Goal: Task Accomplishment & Management: Manage account settings

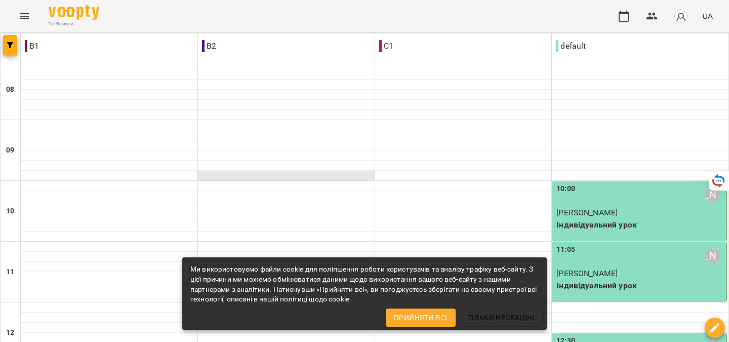
scroll to position [341, 0]
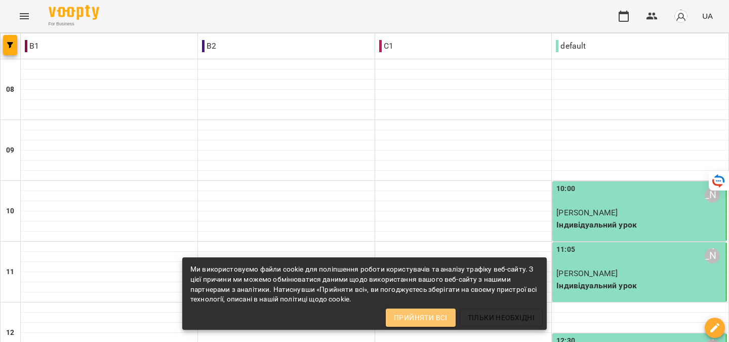
click at [423, 316] on span "Прийняти всі" at bounding box center [421, 317] width 54 height 12
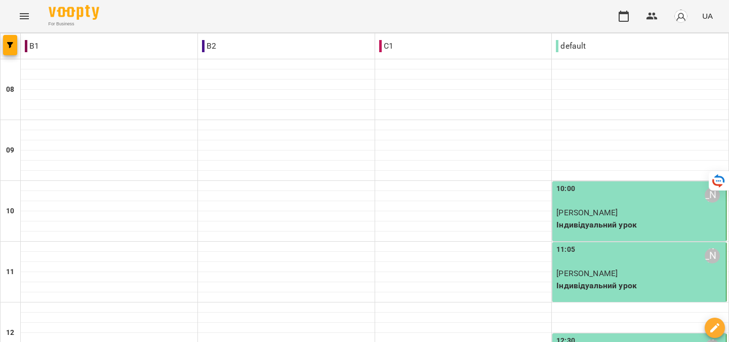
type input "**********"
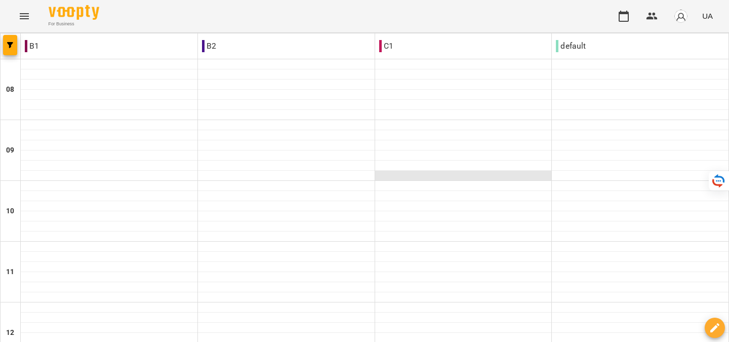
scroll to position [259, 0]
type input "**********"
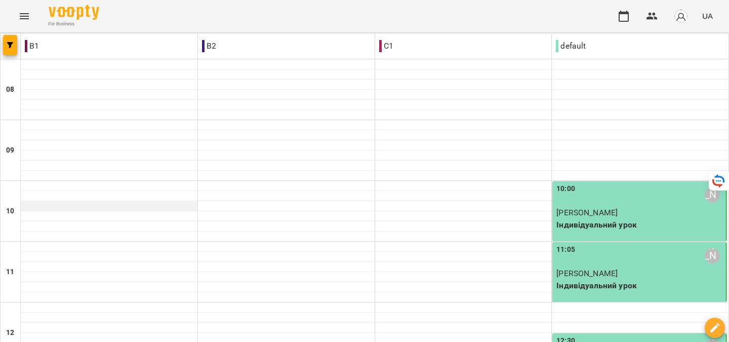
scroll to position [39, 0]
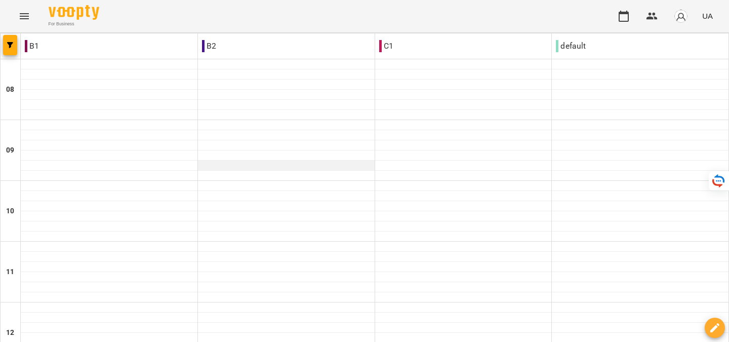
scroll to position [514, 0]
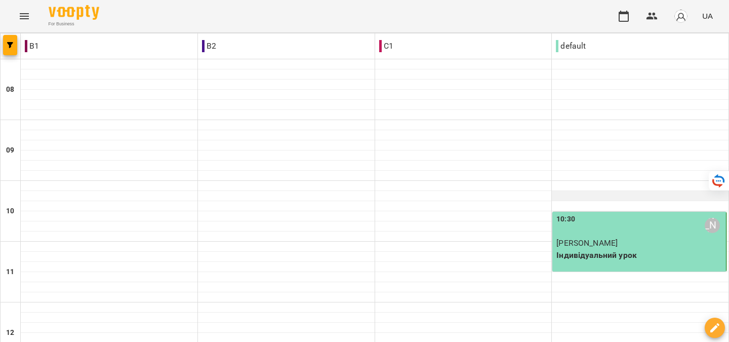
scroll to position [115, 0]
click at [653, 16] on icon "button" at bounding box center [652, 16] width 12 height 12
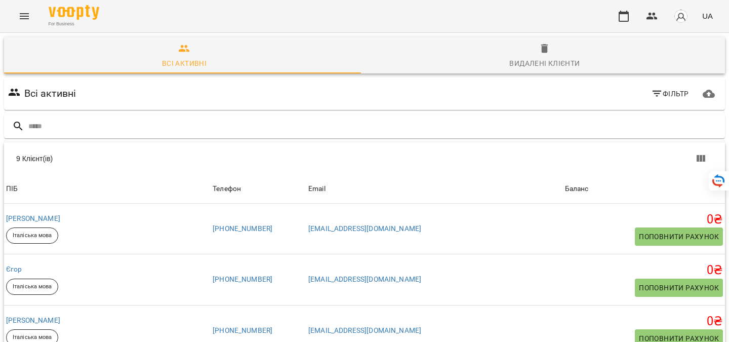
click at [676, 13] on img "button" at bounding box center [681, 16] width 14 height 14
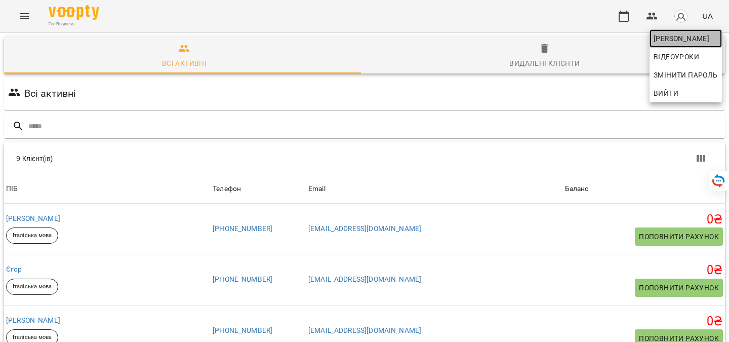
click at [659, 37] on span "[PERSON_NAME]" at bounding box center [685, 38] width 64 height 12
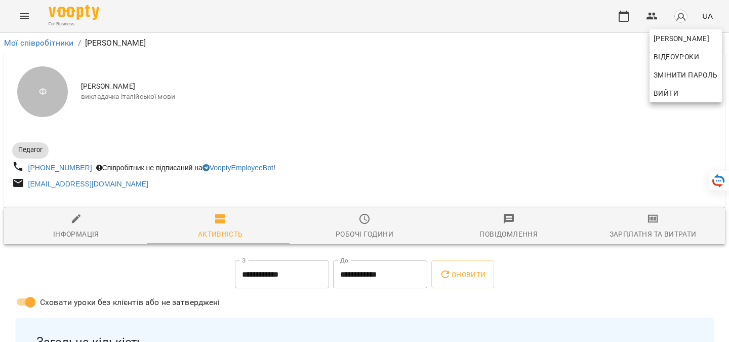
click at [460, 267] on div at bounding box center [364, 171] width 729 height 342
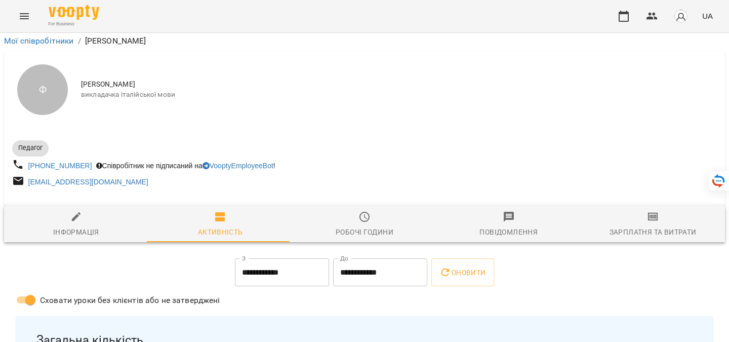
scroll to position [338, 0]
